Goal: Task Accomplishment & Management: Manage account settings

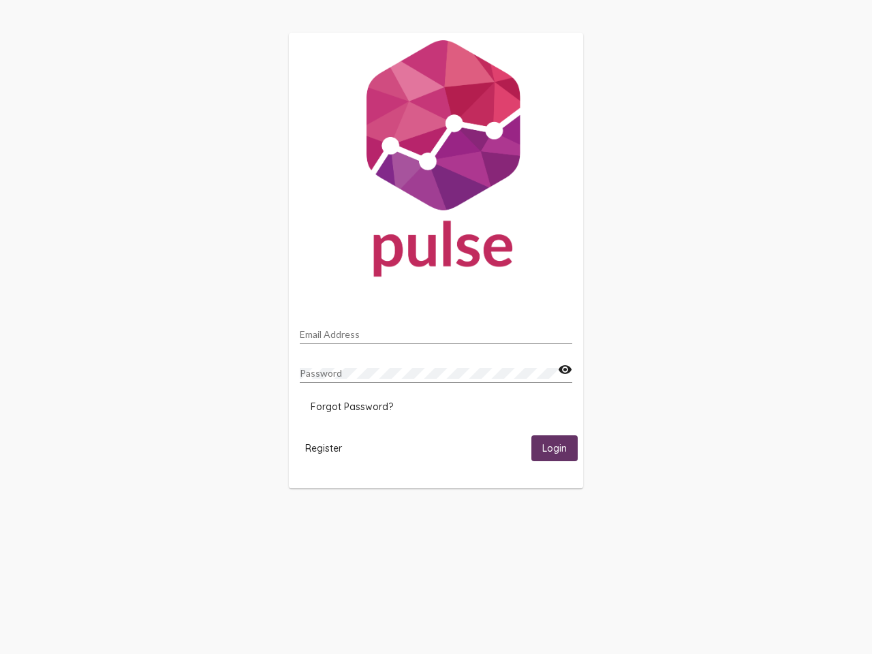
click at [436, 330] on input "Email Address" at bounding box center [436, 334] width 272 height 11
click at [564, 370] on mat-icon "visibility" at bounding box center [565, 370] width 14 height 16
click at [351, 406] on span "Forgot Password?" at bounding box center [351, 406] width 82 height 12
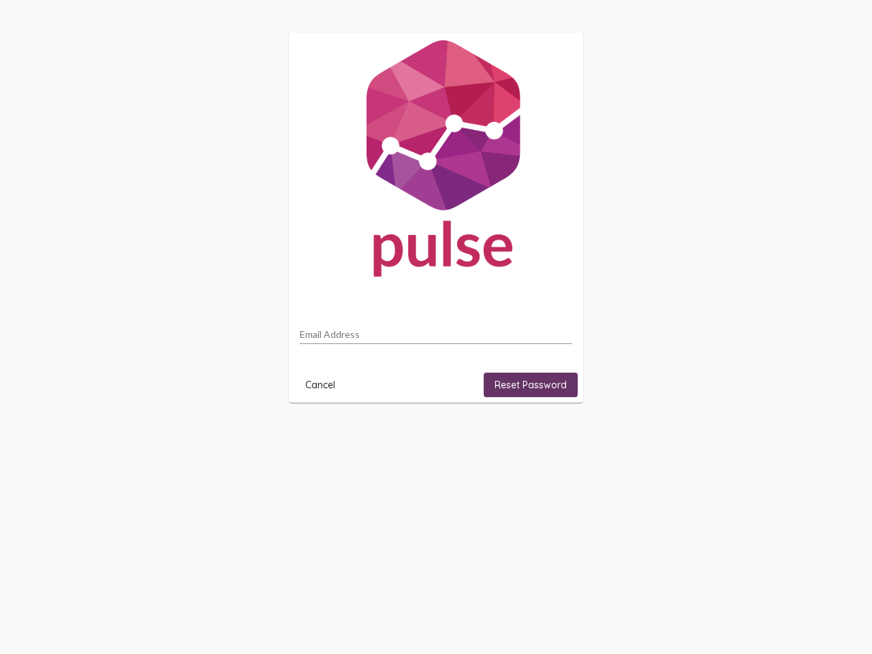
click at [323, 435] on html "Email Address Cancel Reset Password" at bounding box center [436, 217] width 872 height 435
click at [554, 435] on html "Email Address Cancel Reset Password" at bounding box center [436, 217] width 872 height 435
